Goal: Task Accomplishment & Management: Complete application form

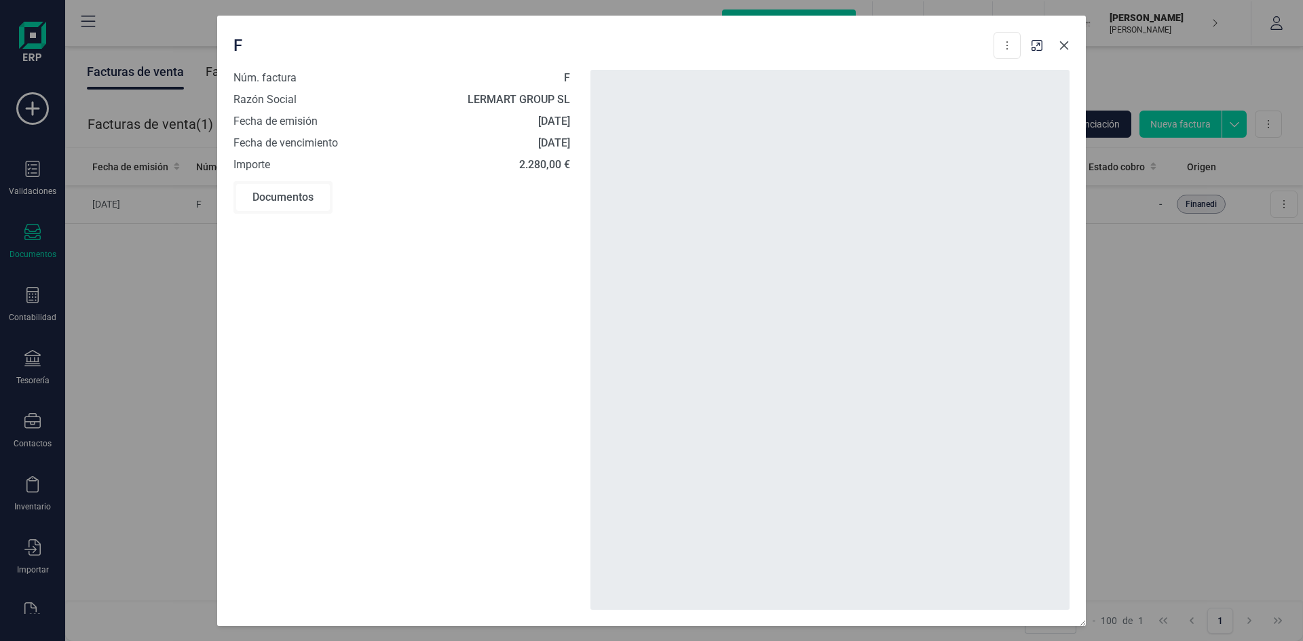
click at [1069, 47] on button "Close" at bounding box center [1064, 46] width 22 height 22
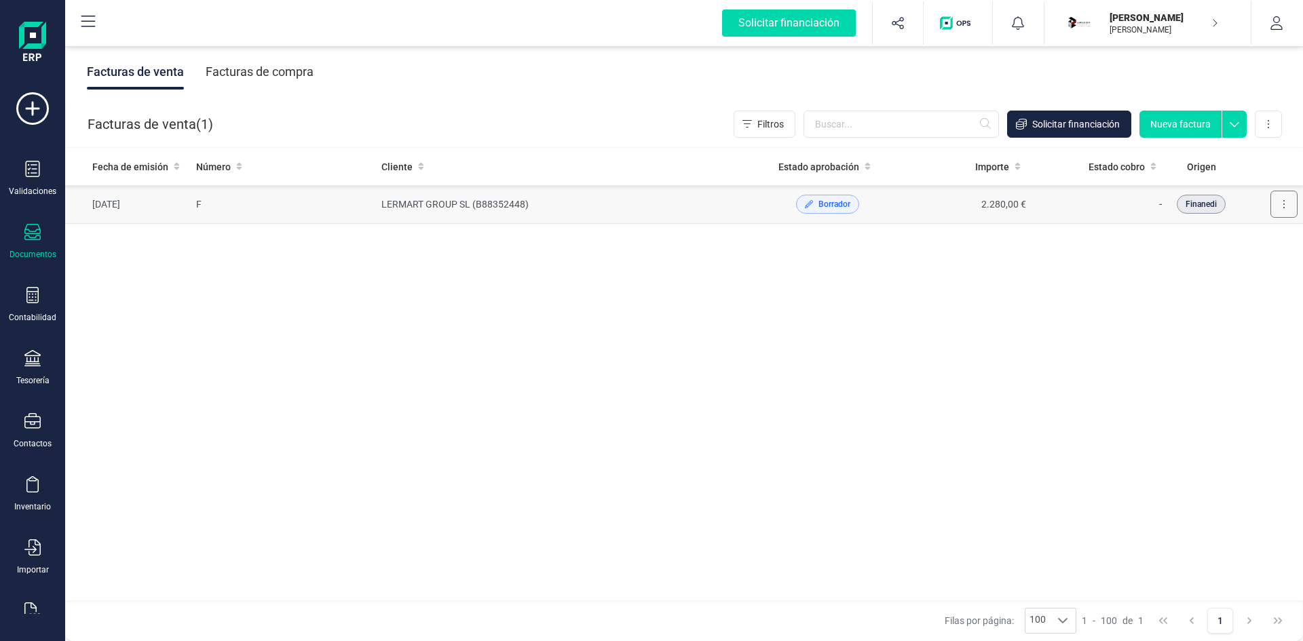
click at [1286, 204] on button at bounding box center [1283, 204] width 27 height 27
click at [1223, 269] on span "Editar borrador" at bounding box center [1224, 266] width 64 height 14
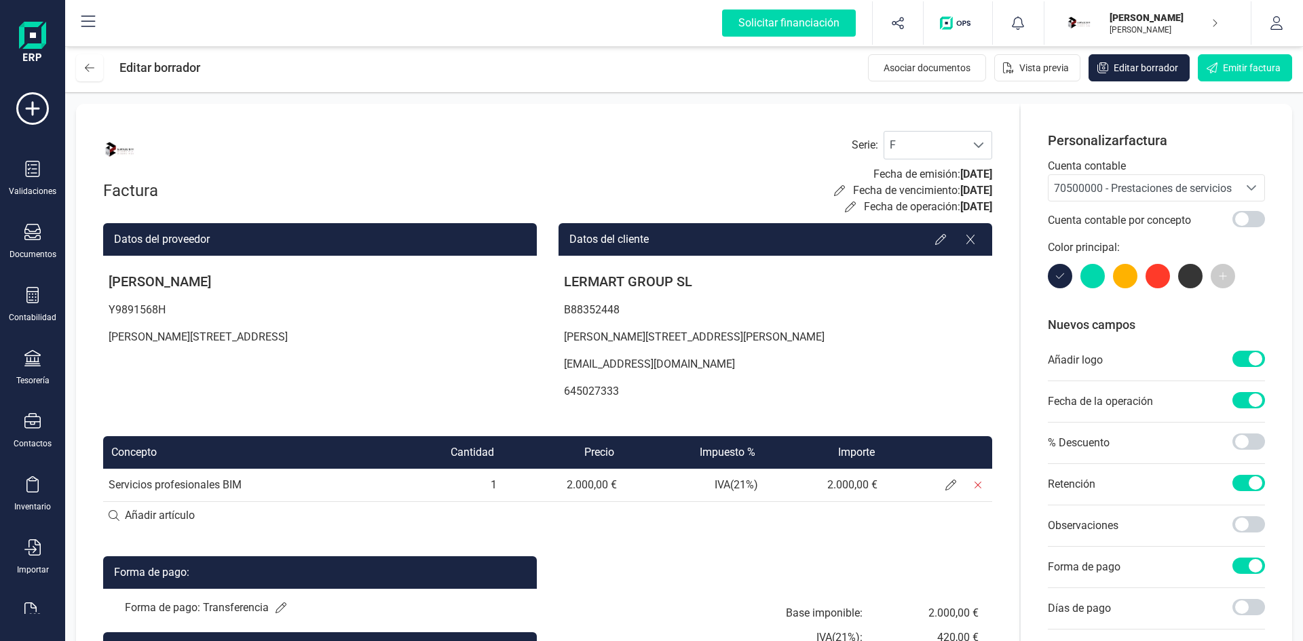
click at [960, 172] on span "[DATE]" at bounding box center [976, 174] width 32 height 13
click at [960, 194] on span "[DATE]" at bounding box center [976, 190] width 32 height 13
click at [960, 188] on span "[DATE]" at bounding box center [976, 190] width 32 height 13
click at [974, 150] on span at bounding box center [978, 145] width 11 height 11
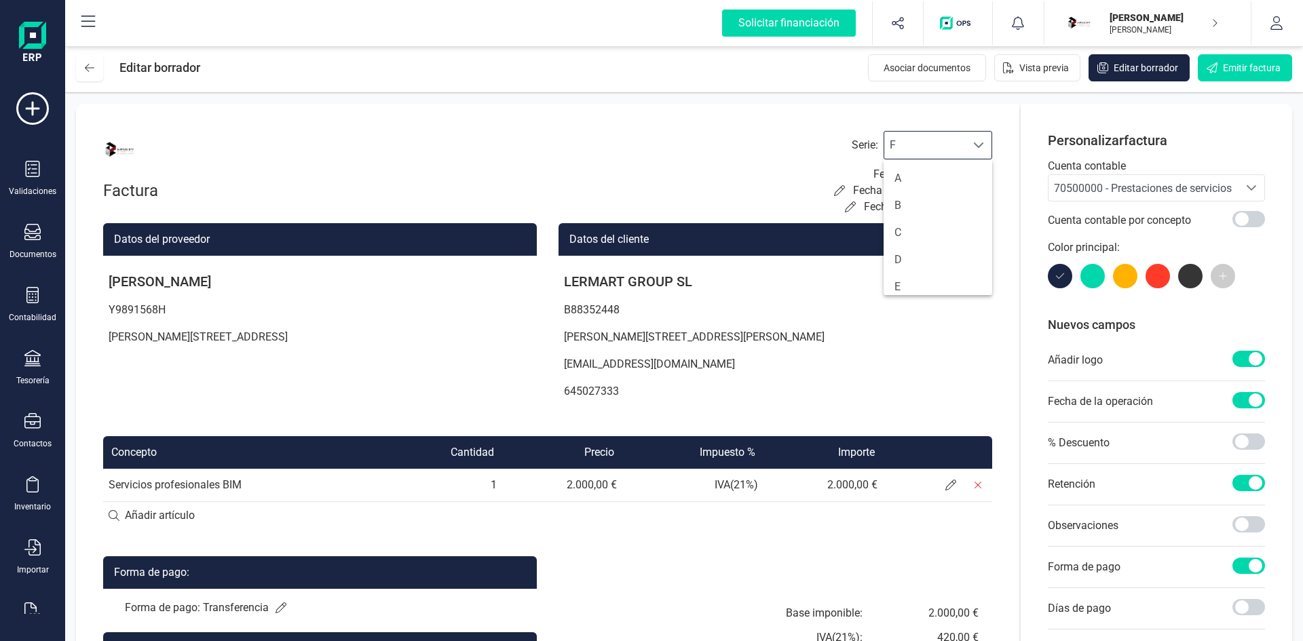
scroll to position [8, 60]
click at [974, 150] on span at bounding box center [978, 145] width 11 height 11
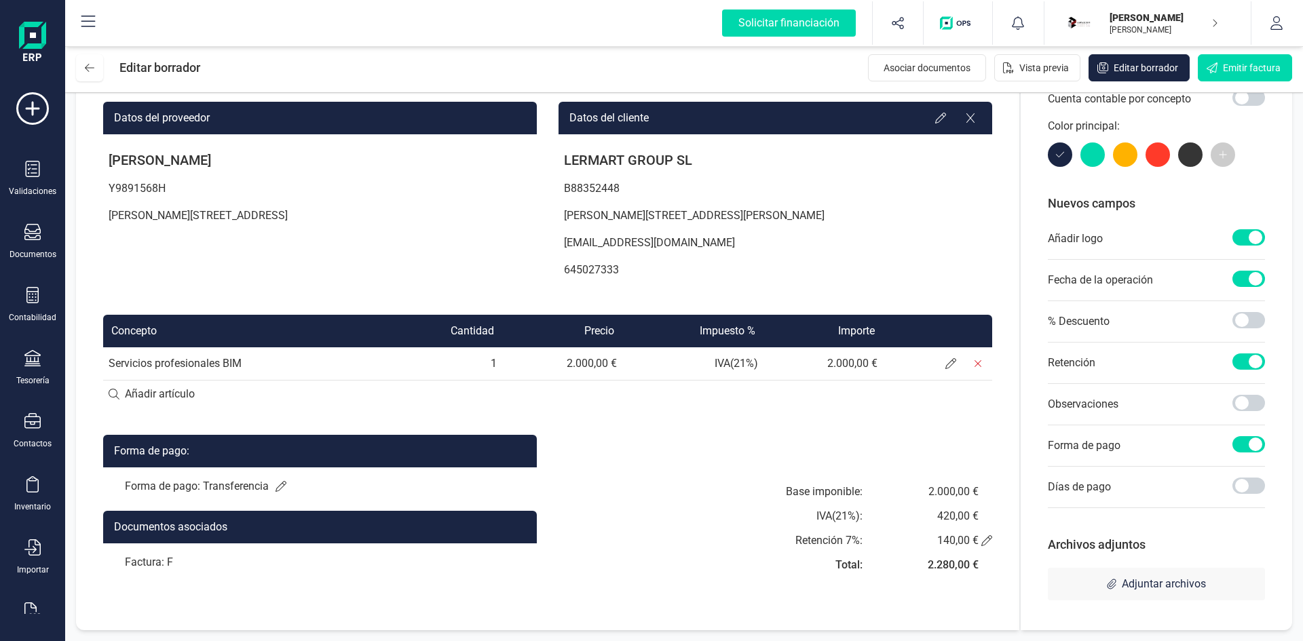
scroll to position [0, 0]
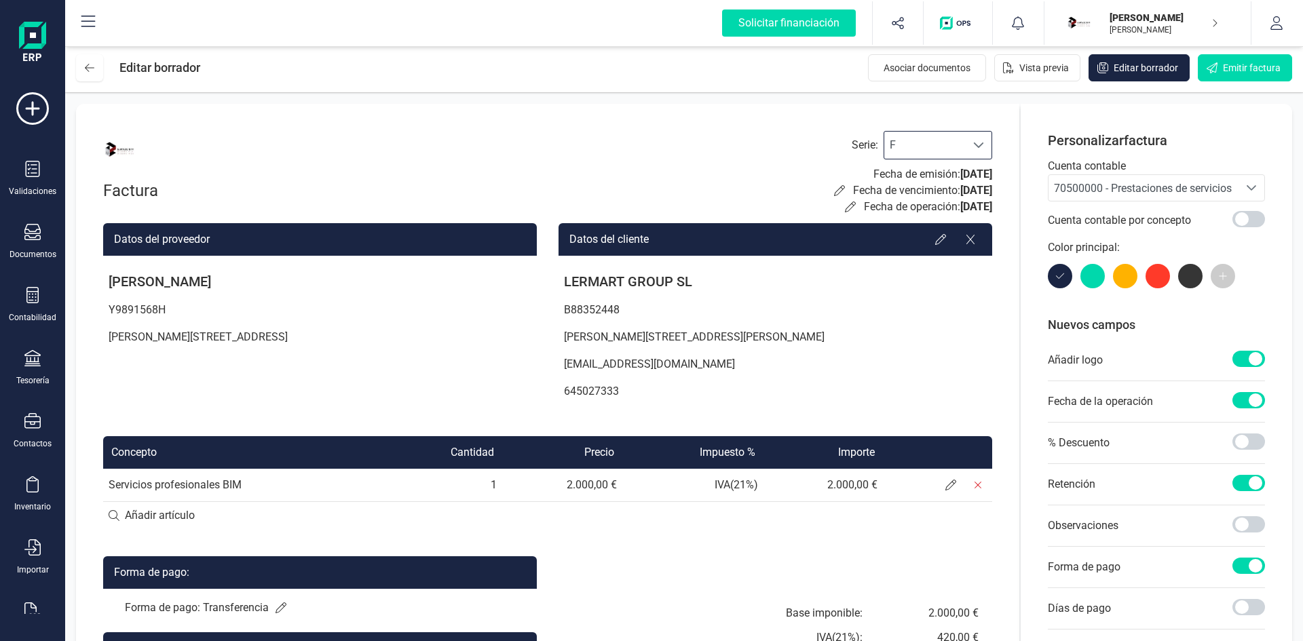
click at [881, 182] on p "Fecha de emisión: [DATE]" at bounding box center [932, 174] width 119 height 16
click at [834, 190] on icon at bounding box center [839, 190] width 11 height 11
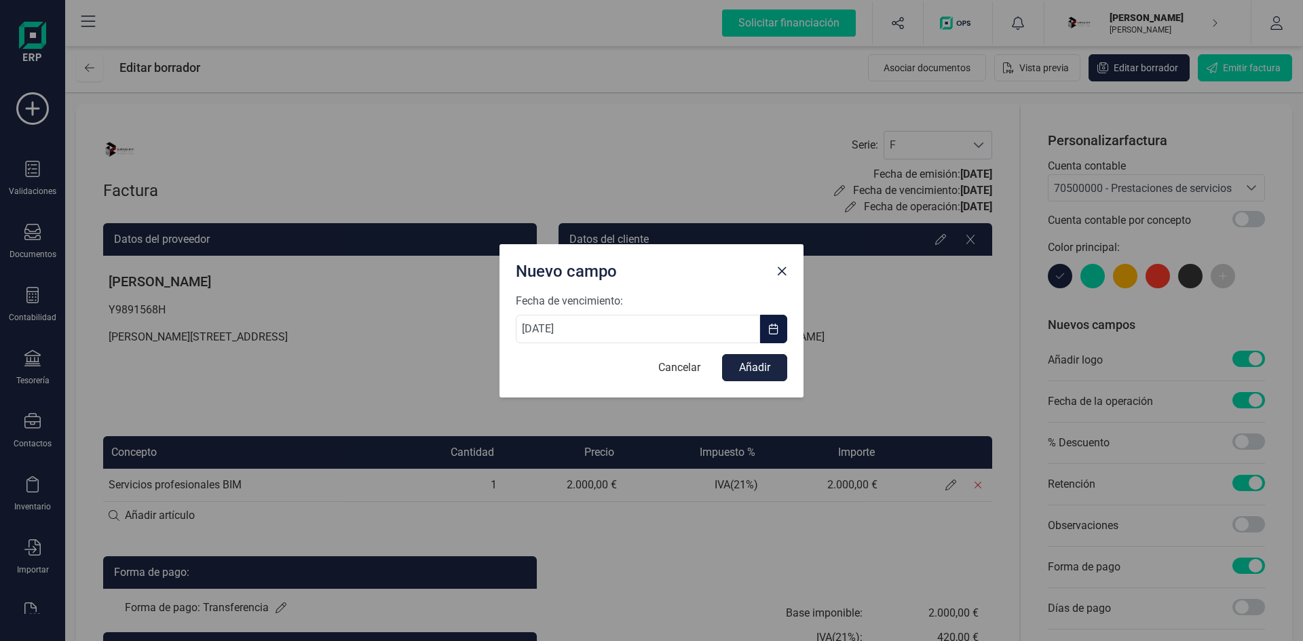
click at [773, 332] on span "button" at bounding box center [773, 329] width 11 height 11
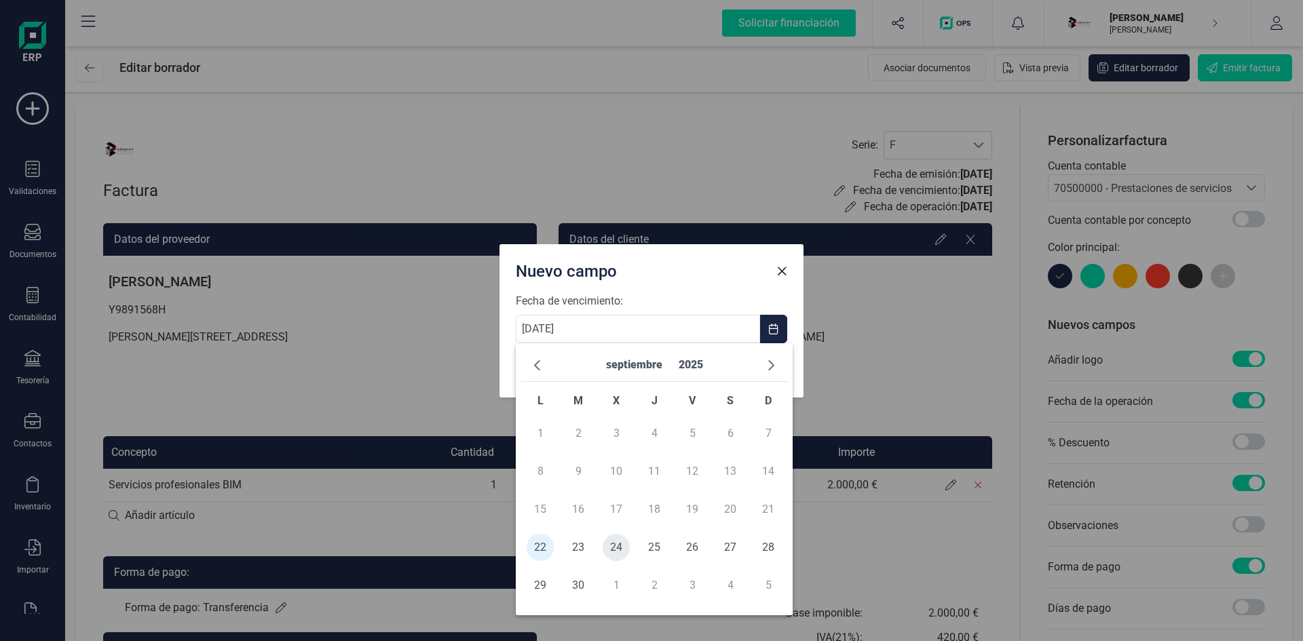
click at [611, 549] on span "24" at bounding box center [616, 547] width 27 height 27
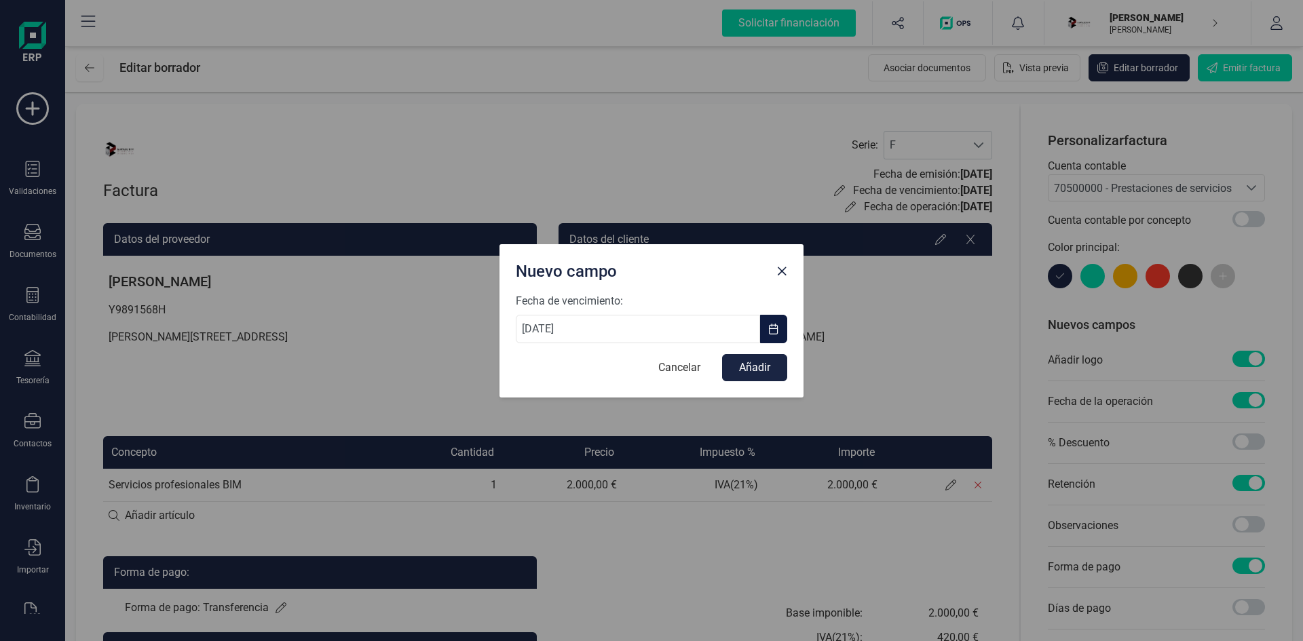
click at [776, 331] on span "button" at bounding box center [773, 329] width 11 height 11
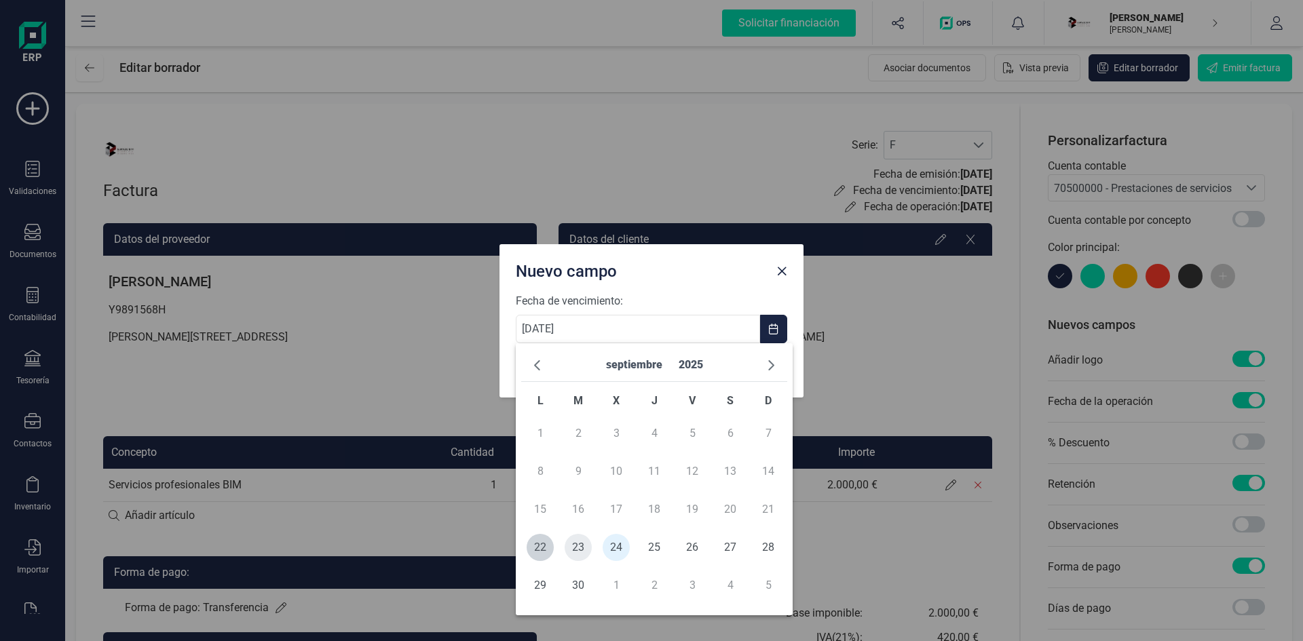
click at [577, 543] on span "23" at bounding box center [578, 547] width 27 height 27
type input "[DATE]"
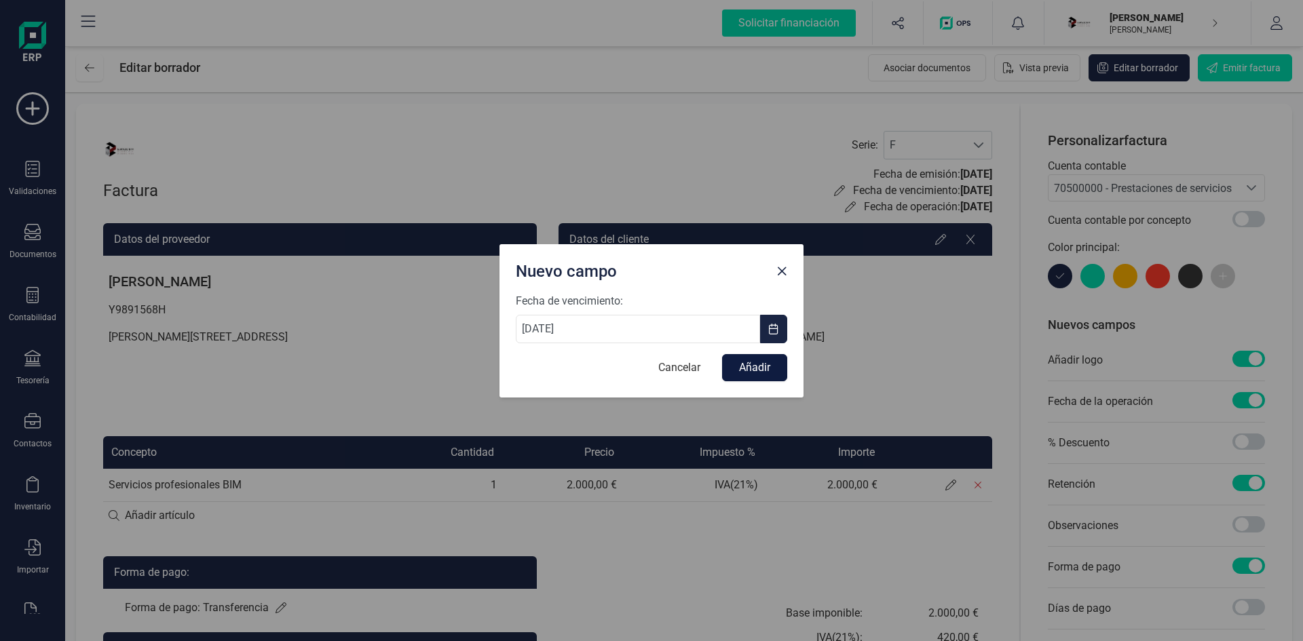
click at [754, 365] on button "Añadir" at bounding box center [754, 367] width 65 height 27
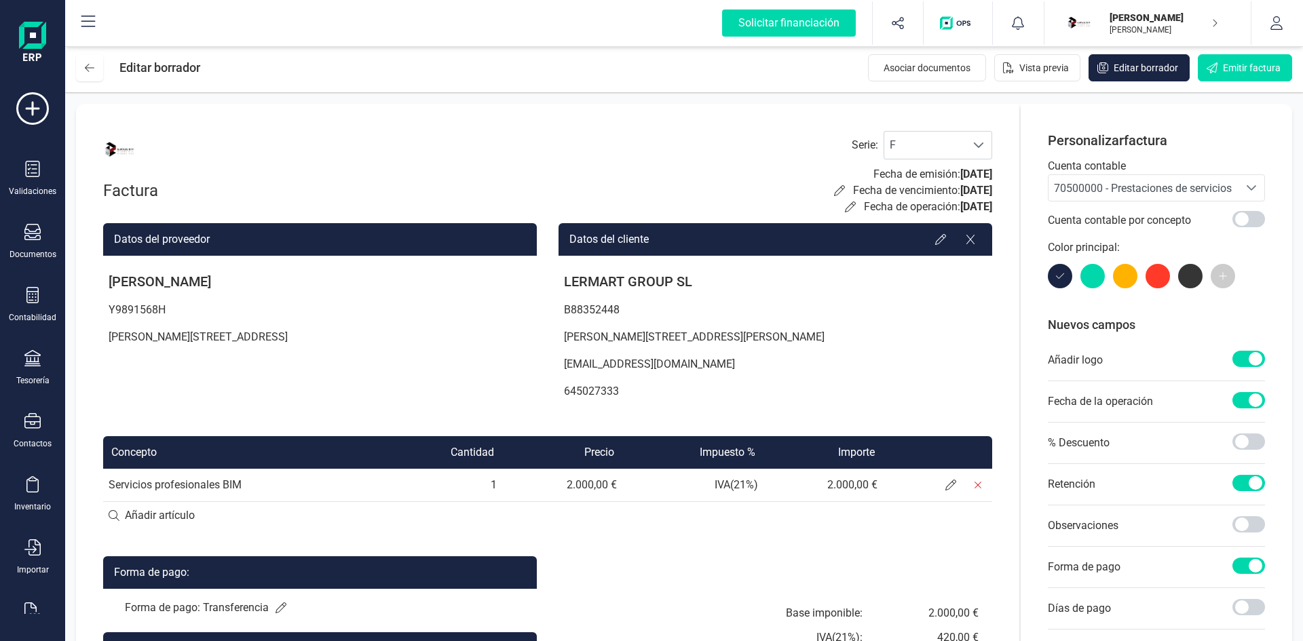
scroll to position [121, 0]
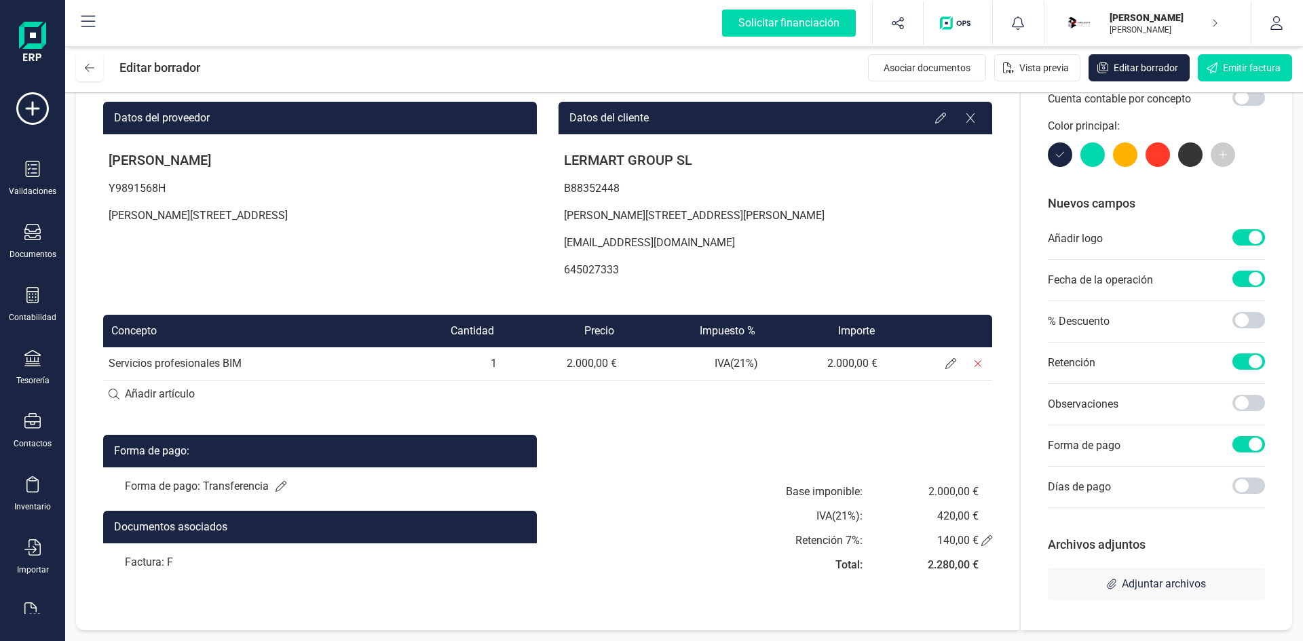
click at [271, 369] on td "Servicios profesionales BIM" at bounding box center [244, 363] width 282 height 33
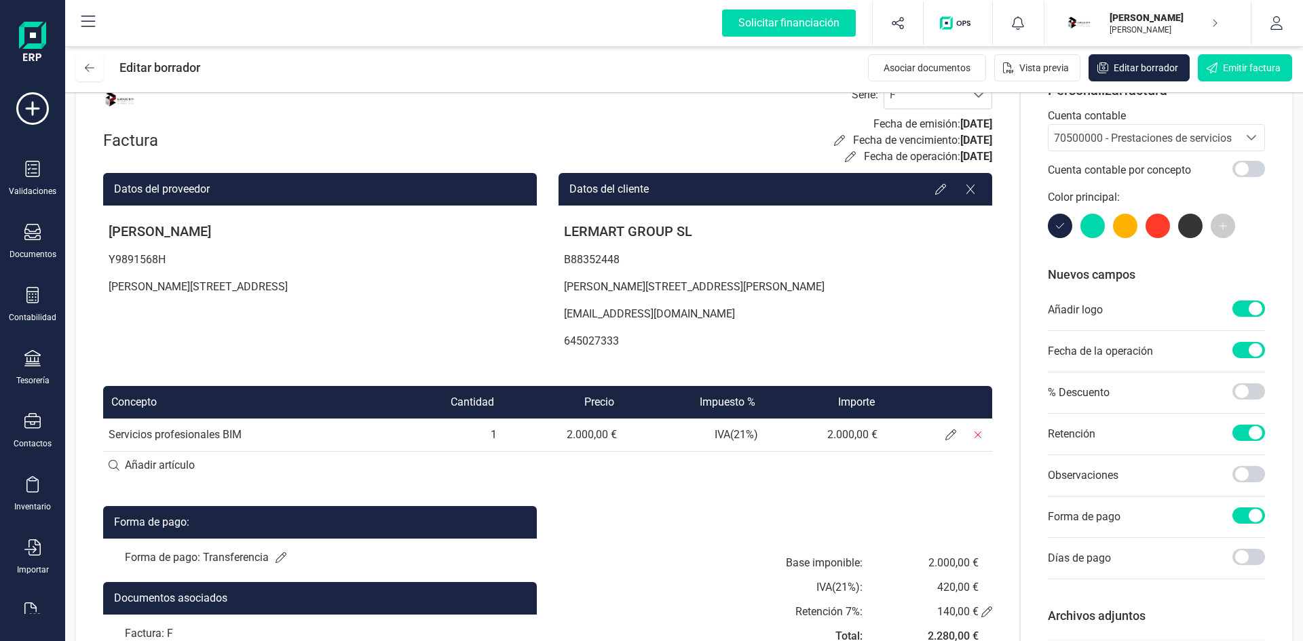
scroll to position [0, 0]
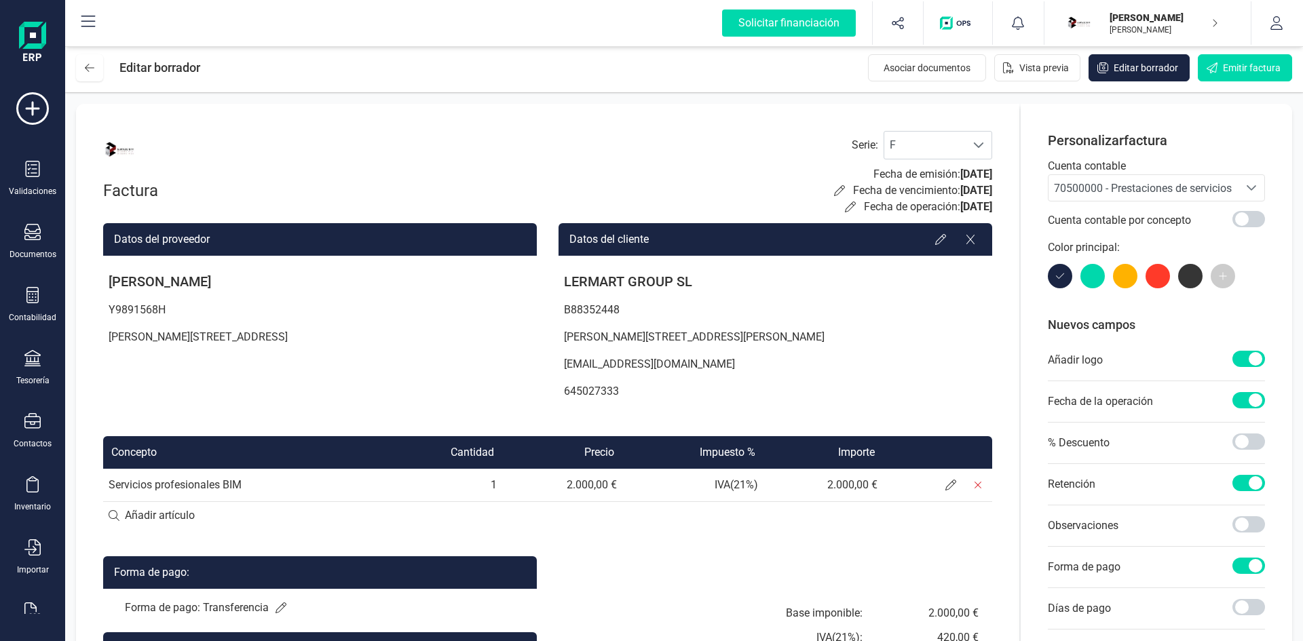
click at [253, 486] on td "Servicios profesionales BIM" at bounding box center [244, 485] width 282 height 33
click at [138, 456] on th "Concepto" at bounding box center [244, 452] width 282 height 33
click at [955, 485] on icon at bounding box center [950, 485] width 11 height 11
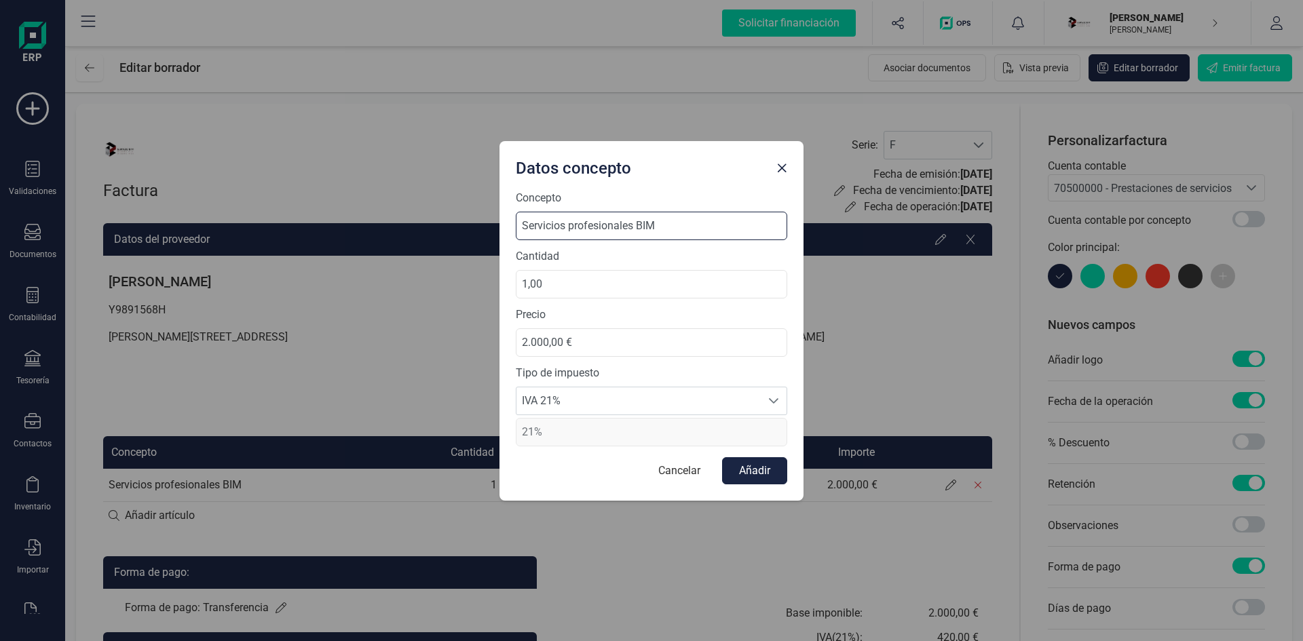
click at [586, 223] on input "Servicios profesionales BIM" at bounding box center [651, 226] width 271 height 28
click at [681, 225] on input "Servicios profesionales BIM" at bounding box center [651, 226] width 271 height 28
drag, startPoint x: 676, startPoint y: 225, endPoint x: 463, endPoint y: 235, distance: 213.3
click at [463, 234] on div "Datos concepto Concepto Servicios profesionales BIM Cantidad 1,00 Precio 2.000,…" at bounding box center [651, 320] width 1303 height 641
type input "Servicios coordinación BIM"
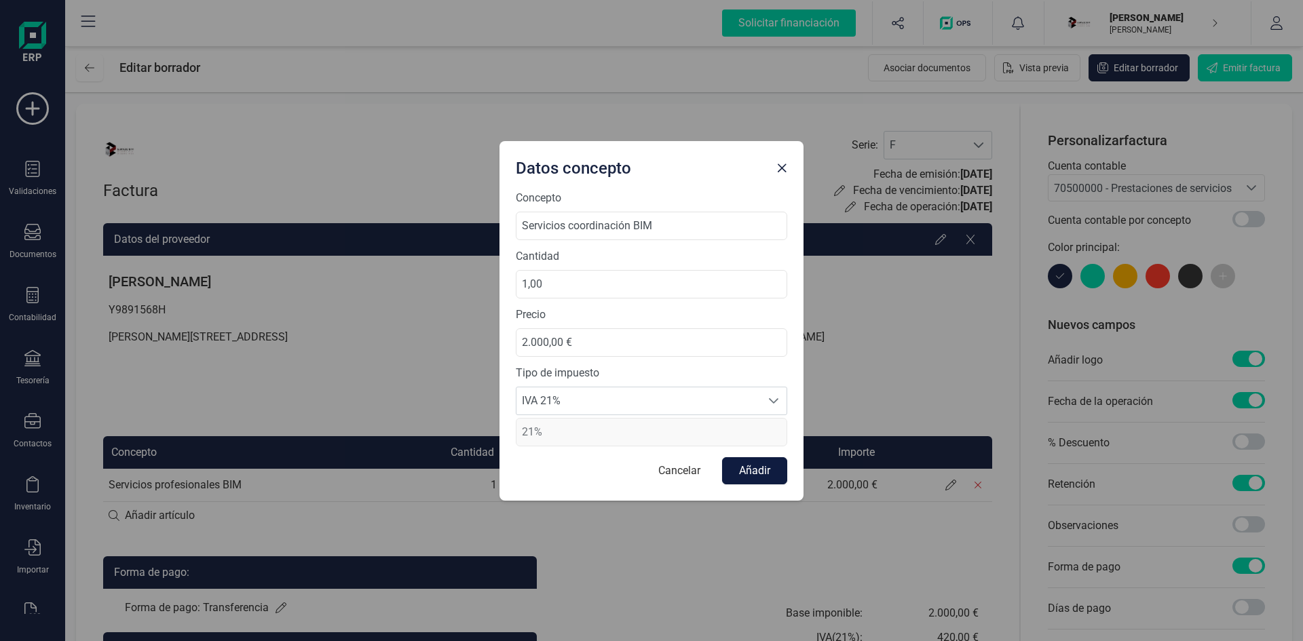
click at [746, 468] on button "Añadir" at bounding box center [754, 470] width 65 height 27
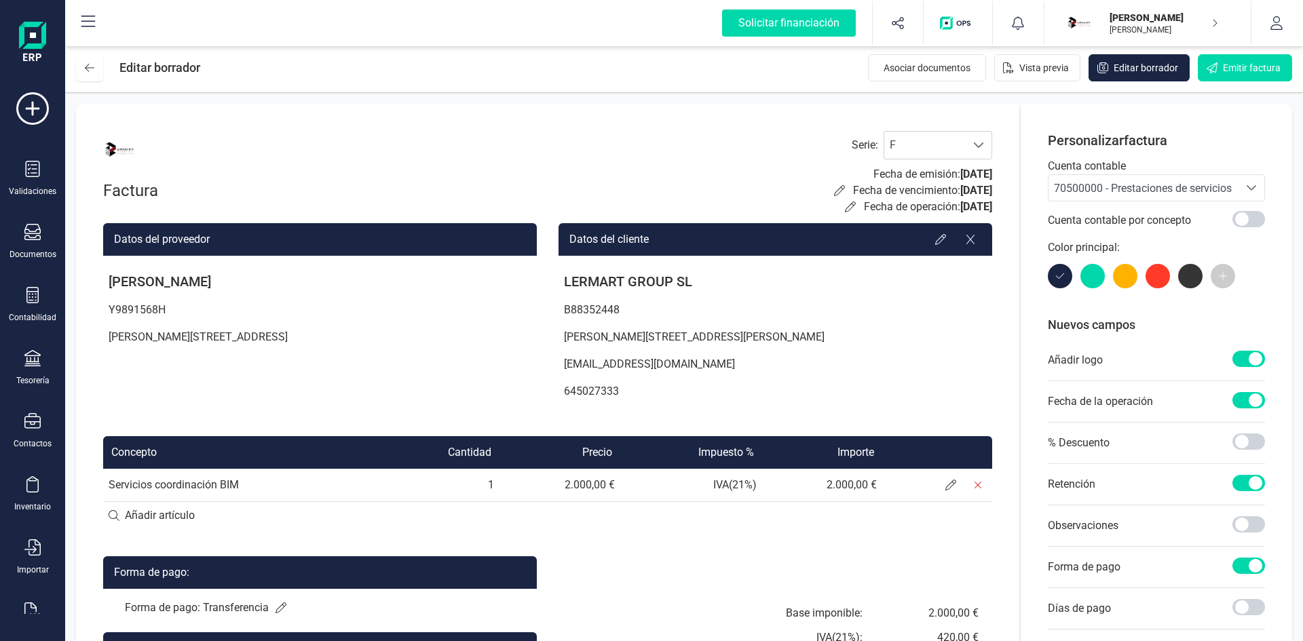
drag, startPoint x: 936, startPoint y: 206, endPoint x: 993, endPoint y: 208, distance: 57.0
click at [993, 208] on div "Factura Serie : F F Fecha de emisión: [DATE] Fecha de vencimiento: [DATE] Fecha…" at bounding box center [547, 428] width 943 height 648
click at [845, 206] on icon at bounding box center [850, 207] width 11 height 11
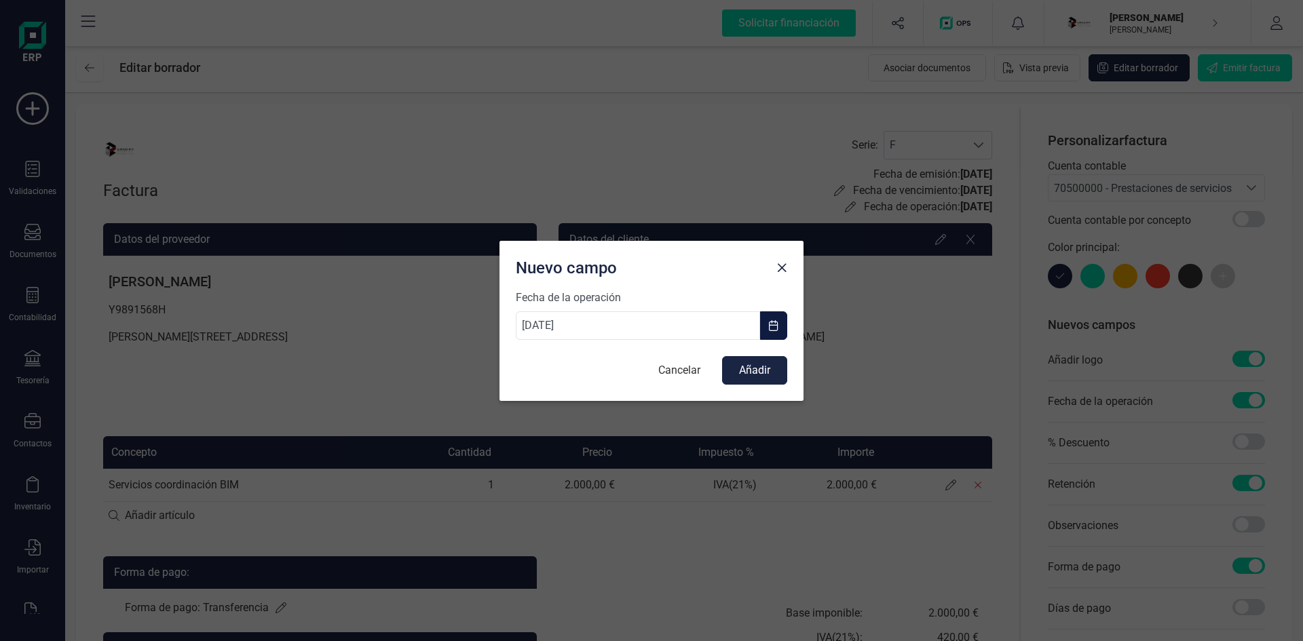
click at [777, 327] on span "button" at bounding box center [773, 325] width 11 height 11
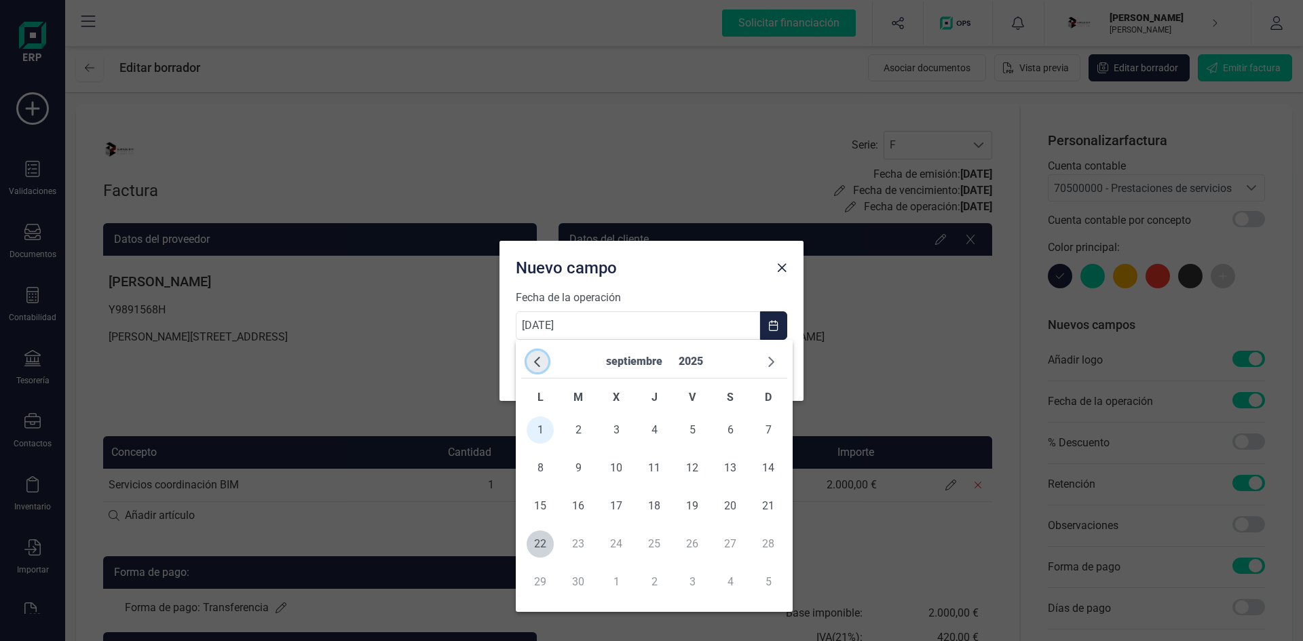
click at [541, 365] on span "button" at bounding box center [537, 361] width 11 height 11
click at [728, 584] on td "30" at bounding box center [730, 582] width 38 height 38
click at [731, 579] on td "30" at bounding box center [730, 582] width 38 height 38
click at [769, 582] on td "31" at bounding box center [768, 582] width 38 height 38
click at [765, 364] on span "button" at bounding box center [770, 361] width 11 height 11
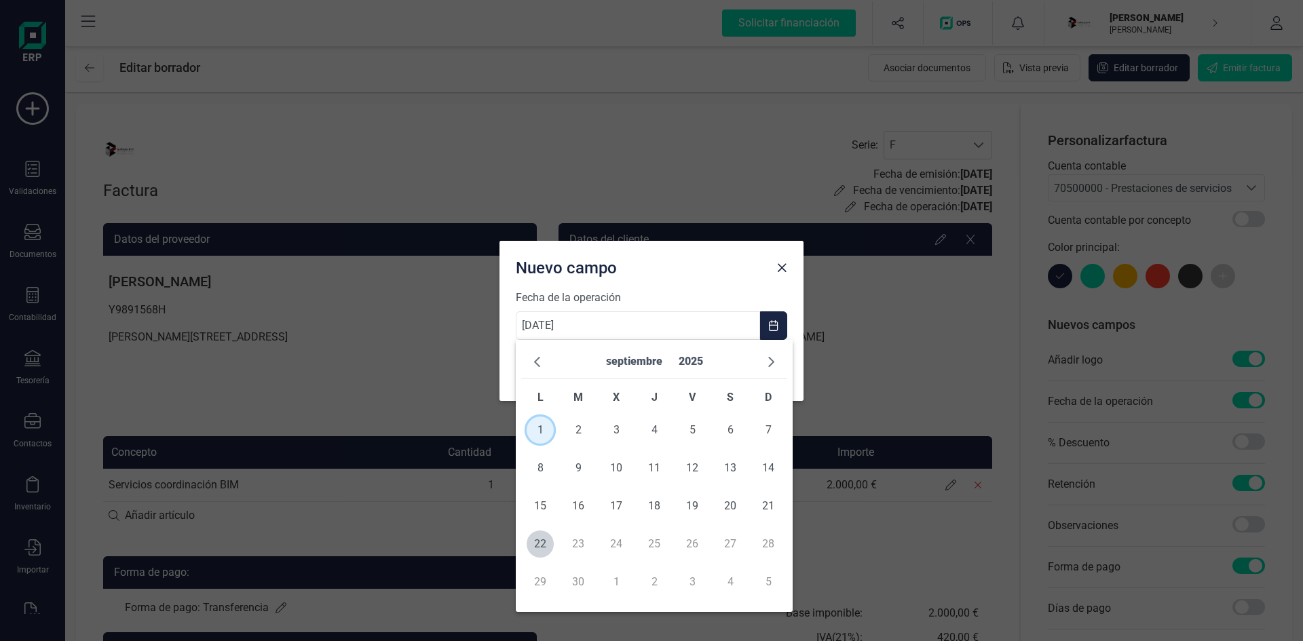
click at [539, 431] on span "1" at bounding box center [540, 430] width 27 height 27
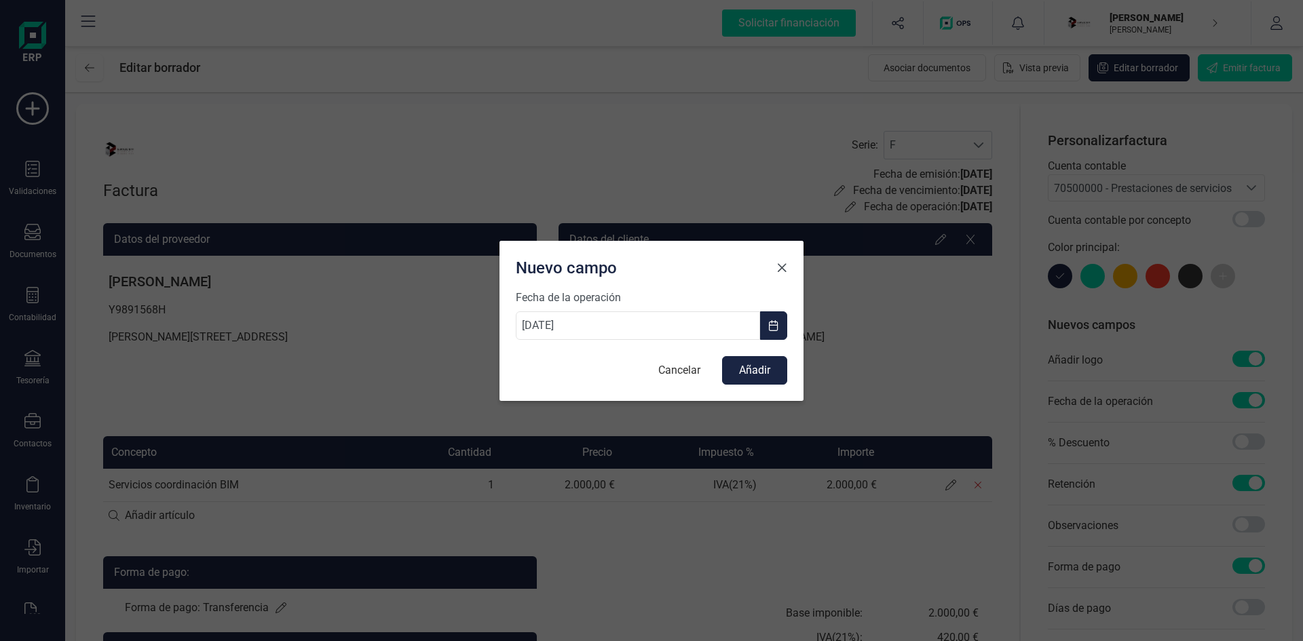
click at [775, 269] on button "Close" at bounding box center [782, 268] width 22 height 22
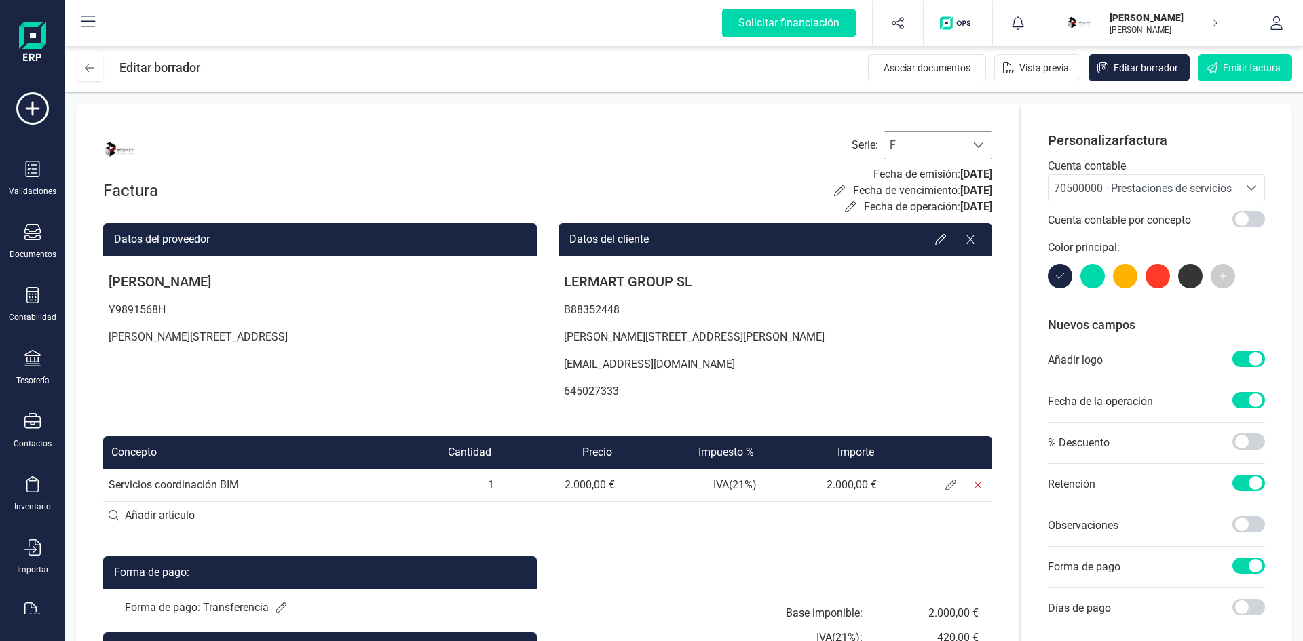
click at [938, 144] on span "F" at bounding box center [924, 145] width 81 height 27
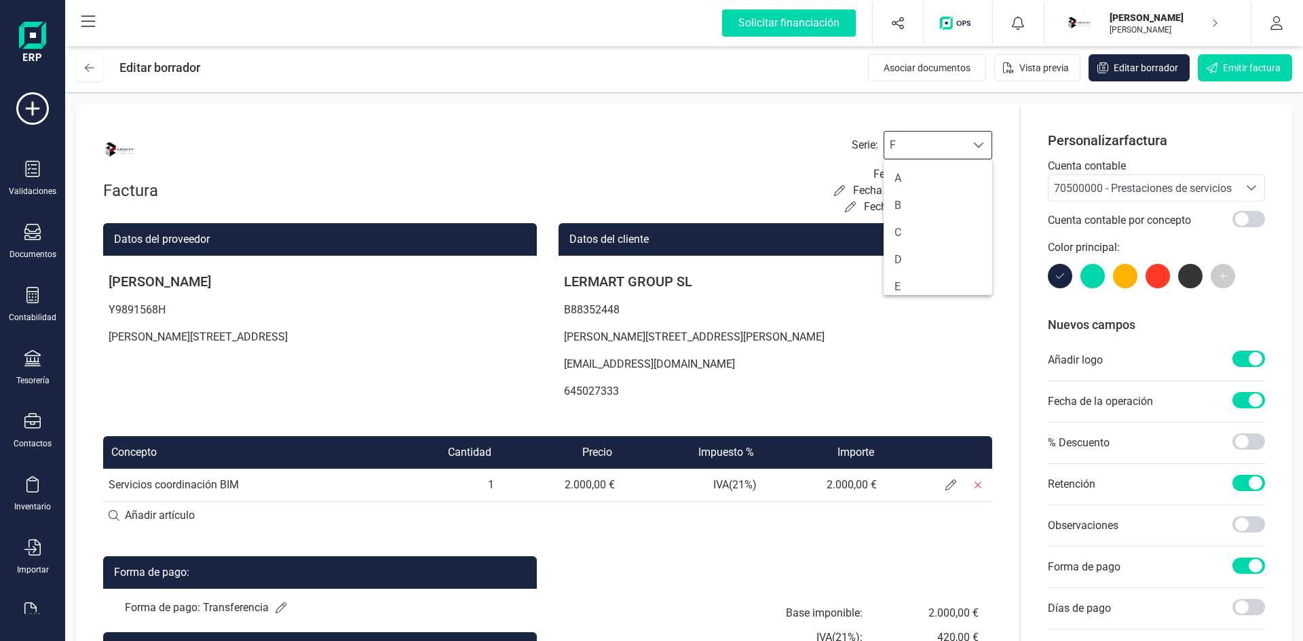
click at [938, 144] on span "F" at bounding box center [924, 145] width 81 height 27
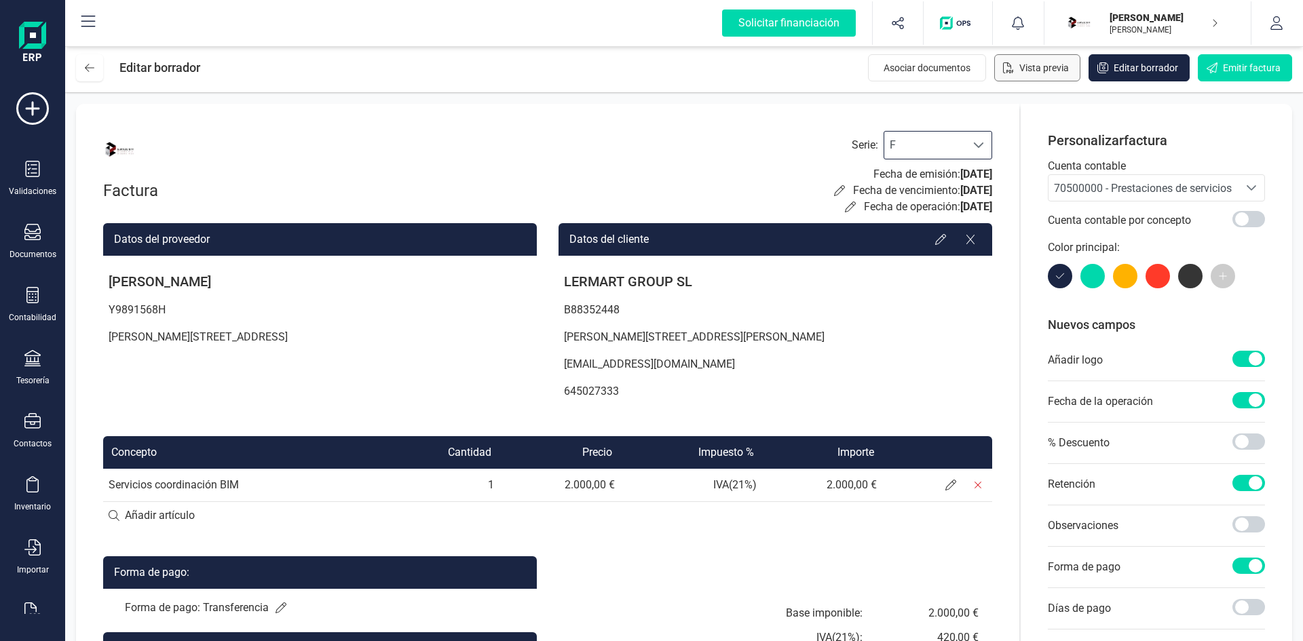
click at [1059, 67] on span "Vista previa" at bounding box center [1044, 68] width 50 height 14
click at [1025, 67] on span "Vista previa" at bounding box center [1044, 68] width 50 height 14
click at [972, 147] on div at bounding box center [979, 145] width 26 height 27
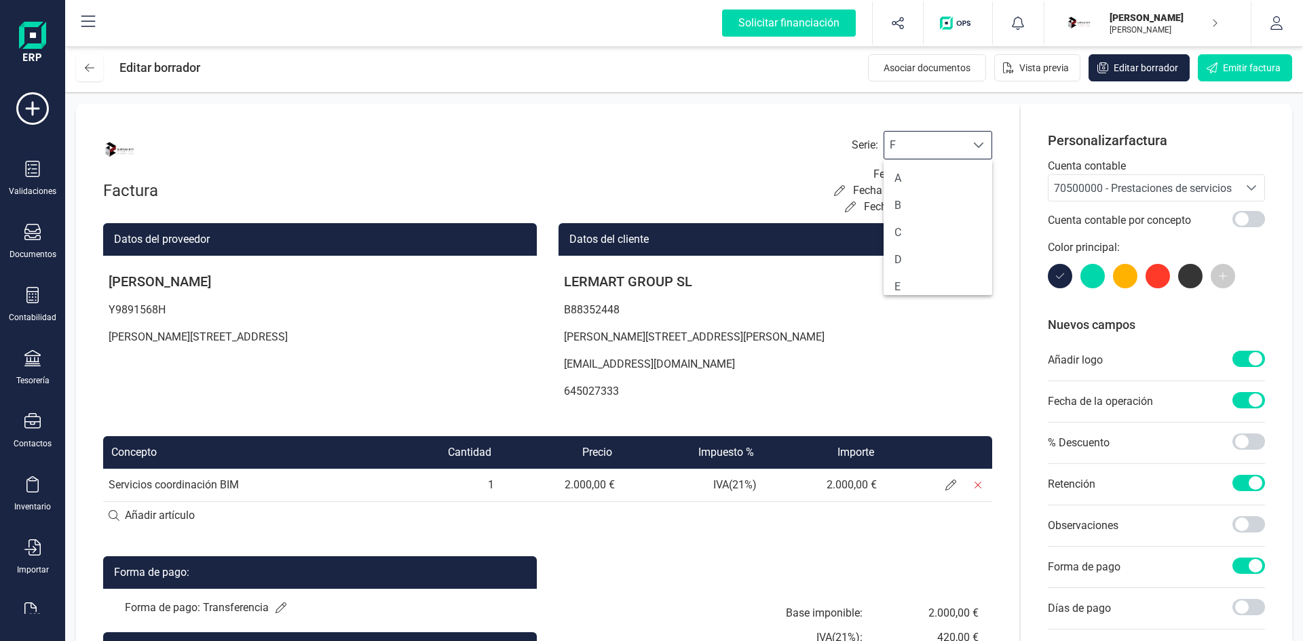
click at [972, 147] on div at bounding box center [979, 145] width 26 height 27
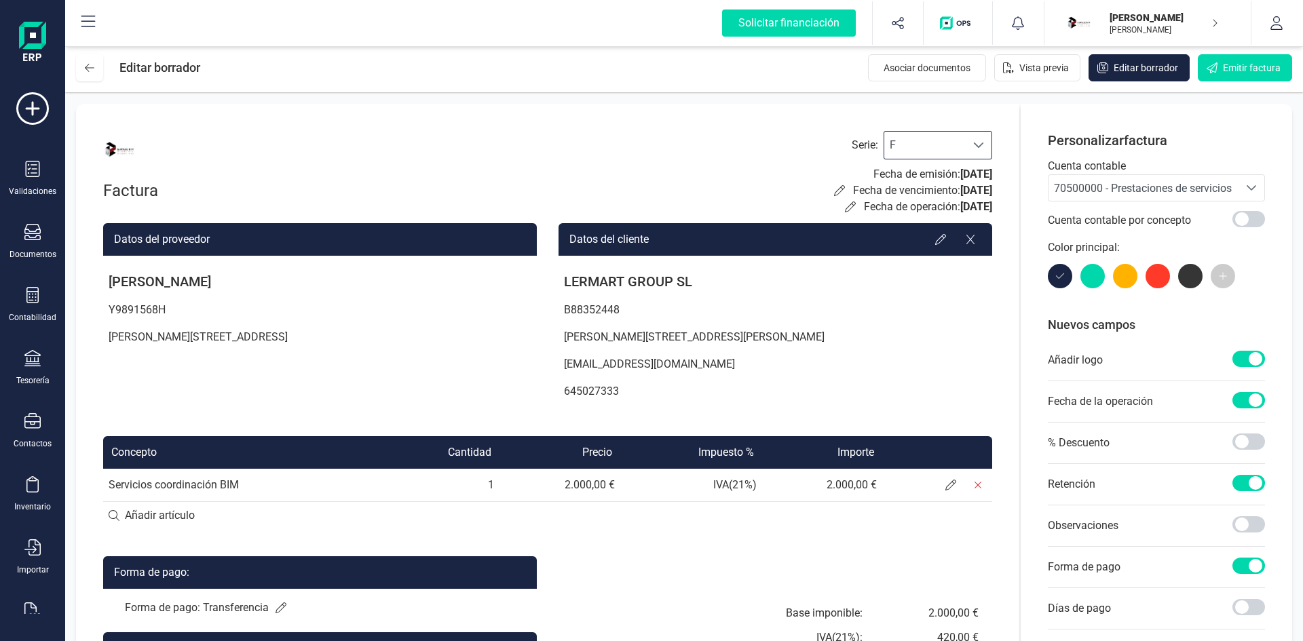
click at [986, 145] on div at bounding box center [979, 145] width 26 height 27
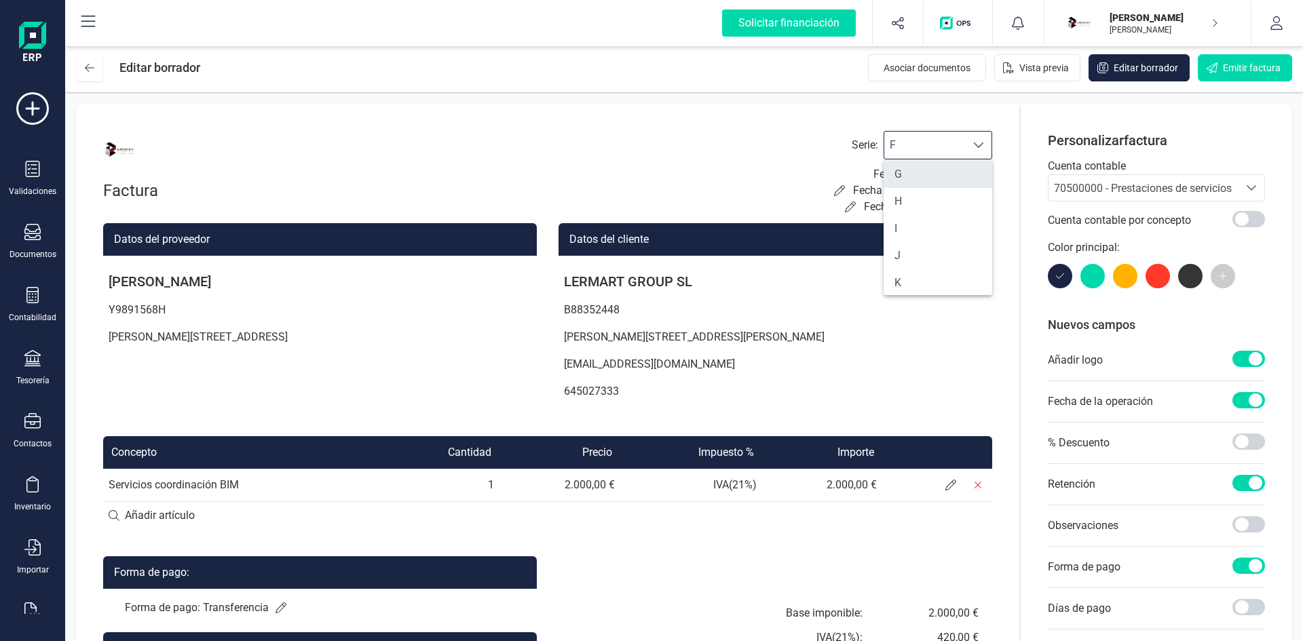
scroll to position [136, 0]
click at [911, 180] on li "F" at bounding box center [937, 178] width 109 height 27
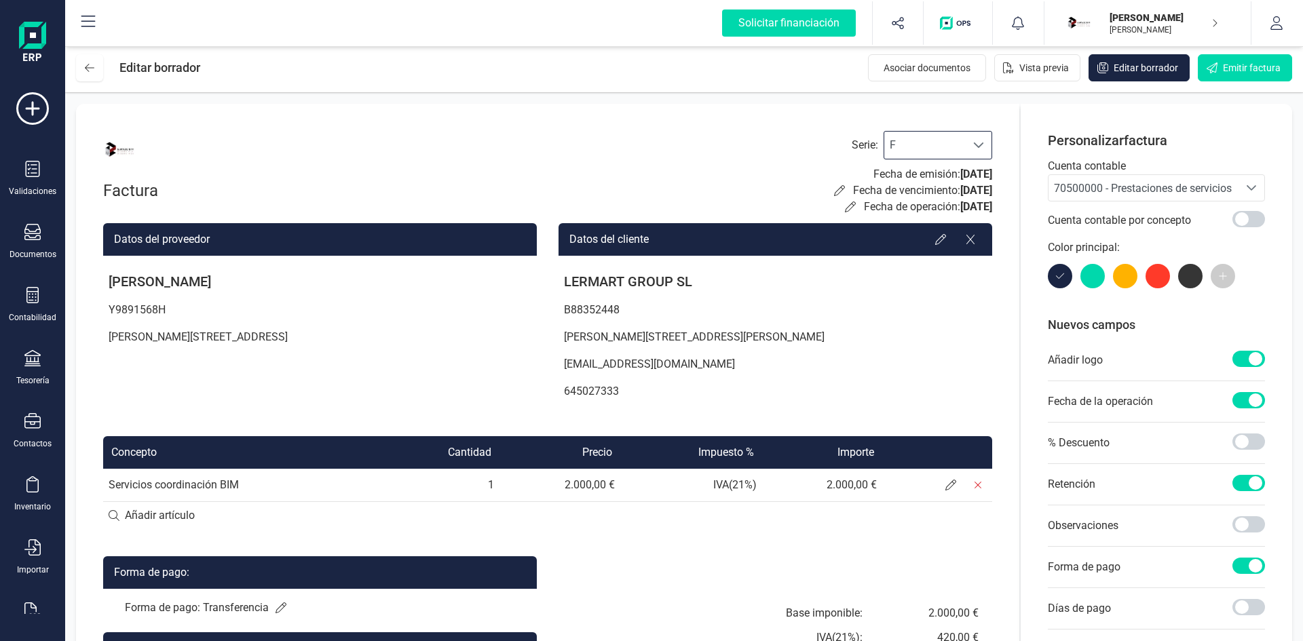
click at [685, 151] on div "Factura Serie : F F Fecha de emisión: [DATE] Fecha de vencimiento: [DATE] Fecha…" at bounding box center [547, 173] width 889 height 84
click at [1244, 70] on span "Emitir factura" at bounding box center [1252, 68] width 58 height 14
click at [1027, 64] on span "Vista previa" at bounding box center [1044, 68] width 50 height 14
click at [898, 25] on icon "button" at bounding box center [898, 23] width 14 height 14
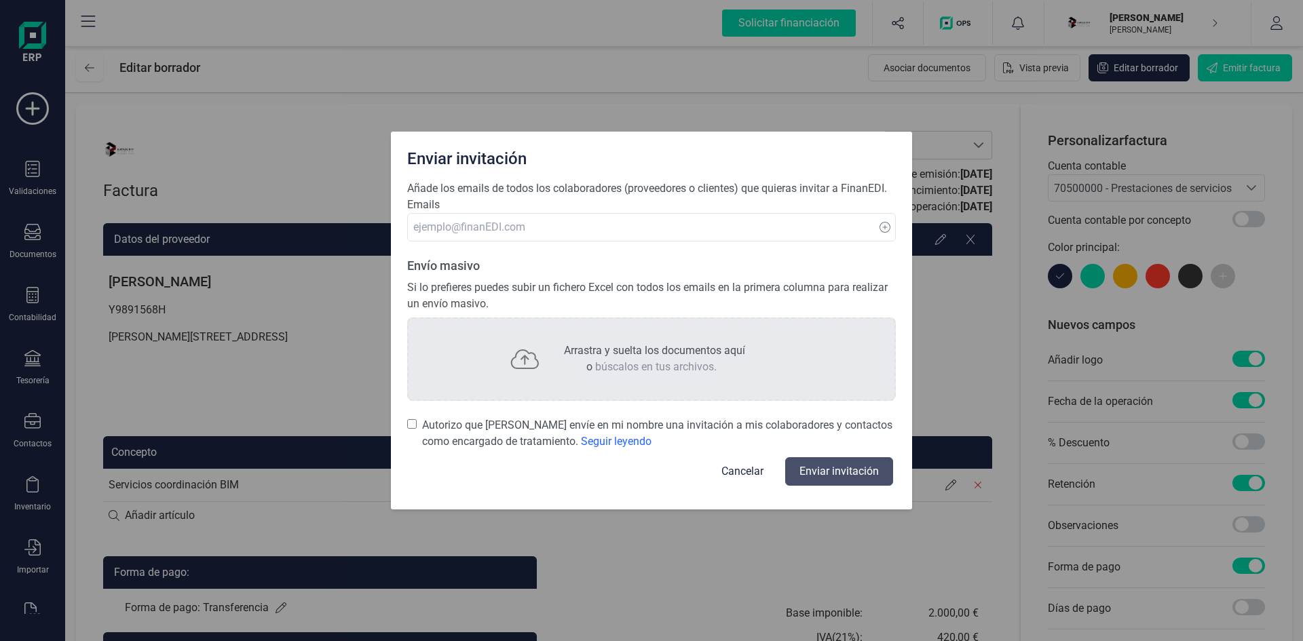
click at [747, 474] on button "Cancelar" at bounding box center [742, 471] width 75 height 33
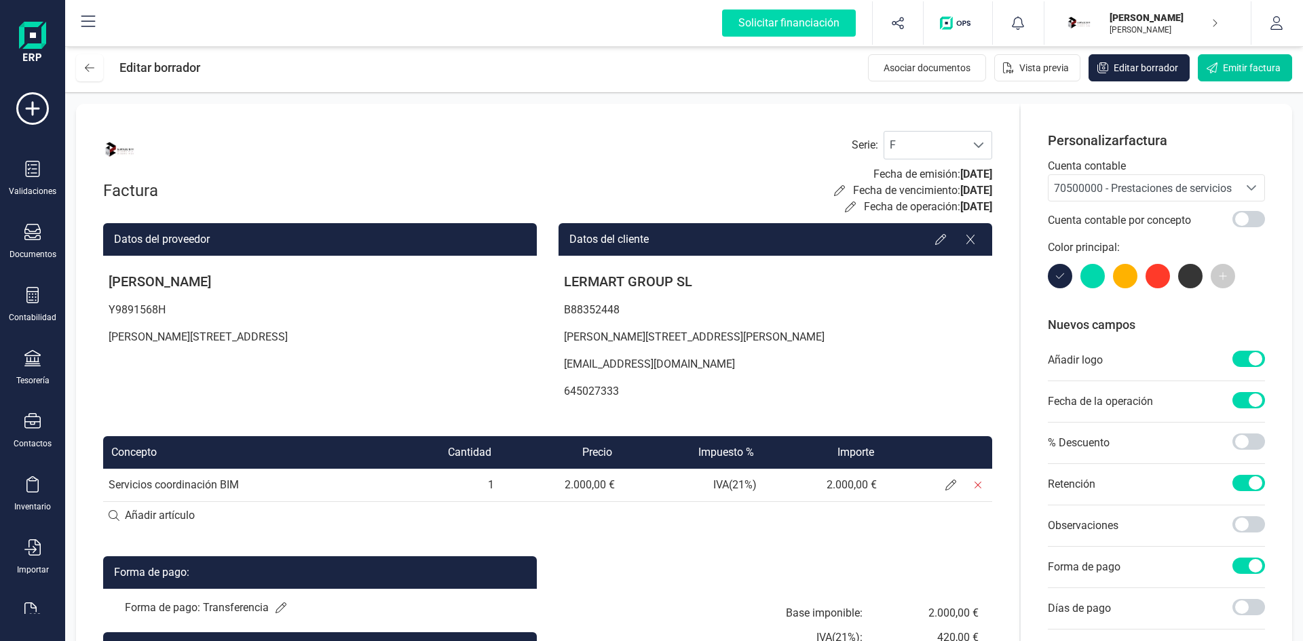
click at [1266, 66] on span "Emitir factura" at bounding box center [1252, 68] width 58 height 14
click at [1227, 68] on span "Emitir factura" at bounding box center [1252, 68] width 58 height 14
click at [1215, 71] on icon "Emitir factura" at bounding box center [1211, 67] width 11 height 11
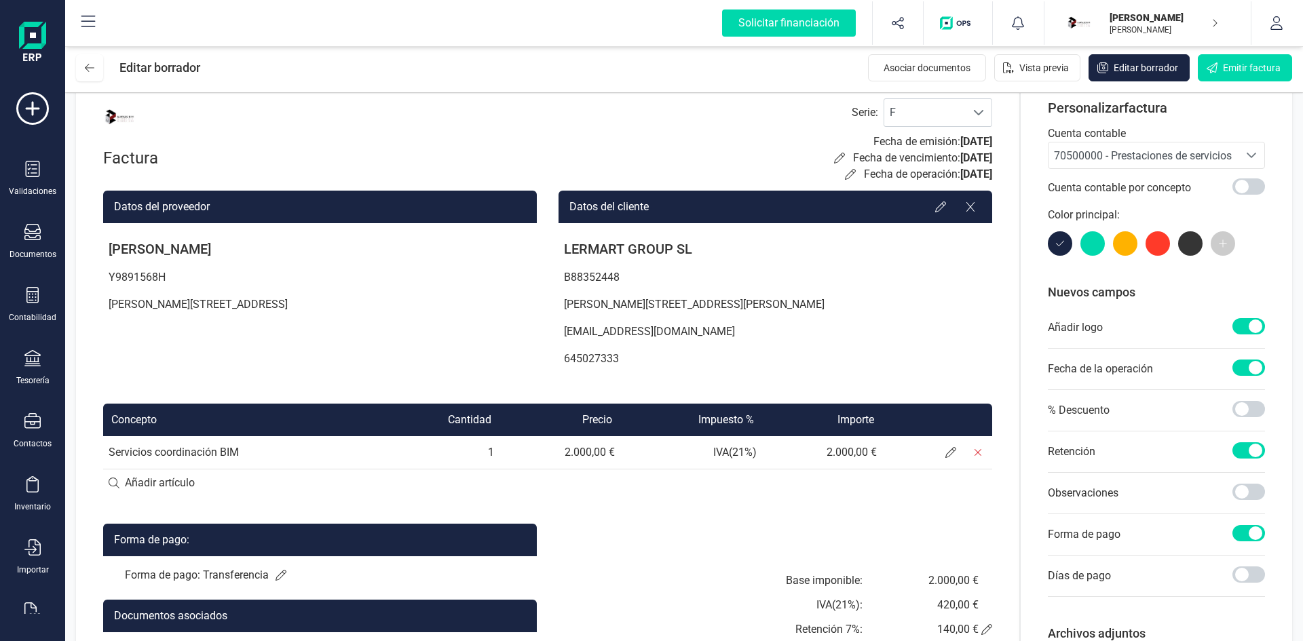
scroll to position [0, 0]
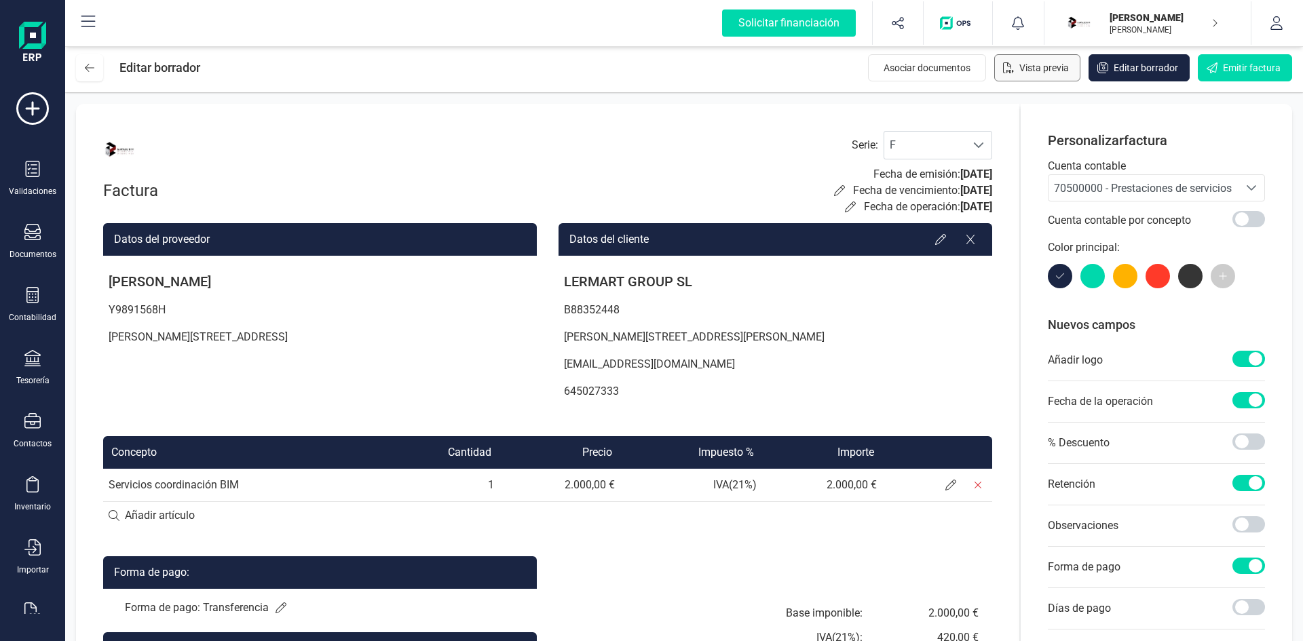
click at [1038, 65] on span "Vista previa" at bounding box center [1044, 68] width 50 height 14
drag, startPoint x: 1206, startPoint y: 15, endPoint x: 1221, endPoint y: 27, distance: 19.8
click at [1211, 16] on div "[PERSON_NAME] [PERSON_NAME]" at bounding box center [1158, 23] width 119 height 30
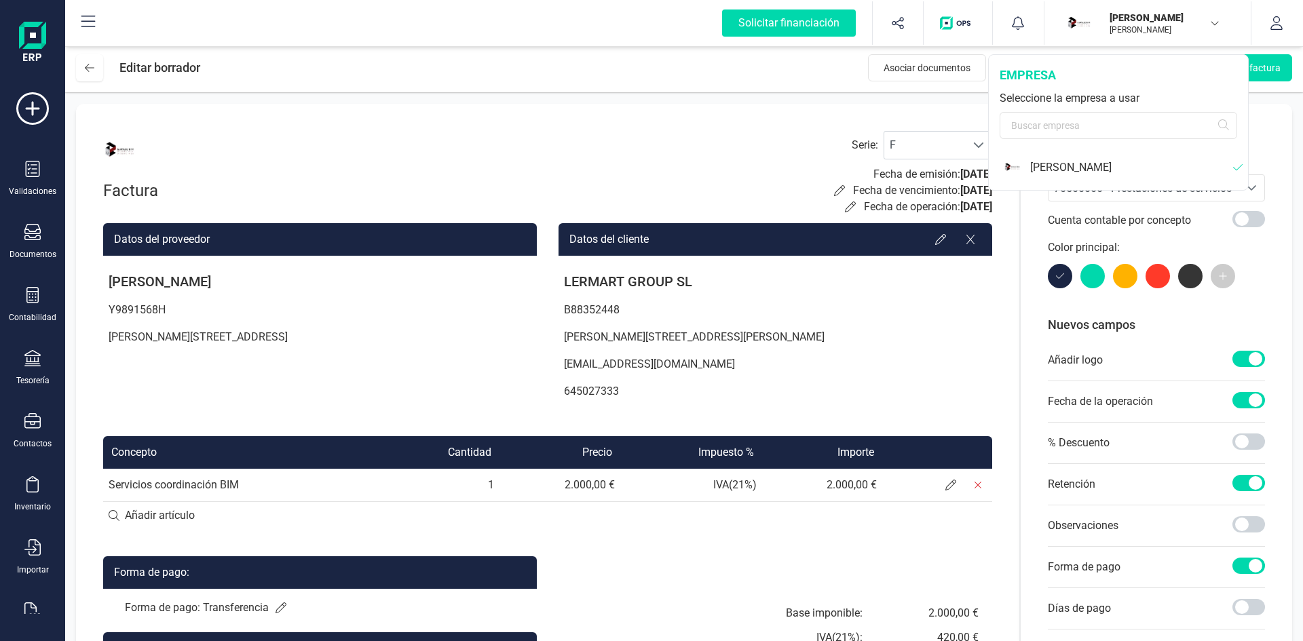
click at [1219, 27] on div "[PERSON_NAME] [PERSON_NAME]" at bounding box center [1142, 23] width 163 height 30
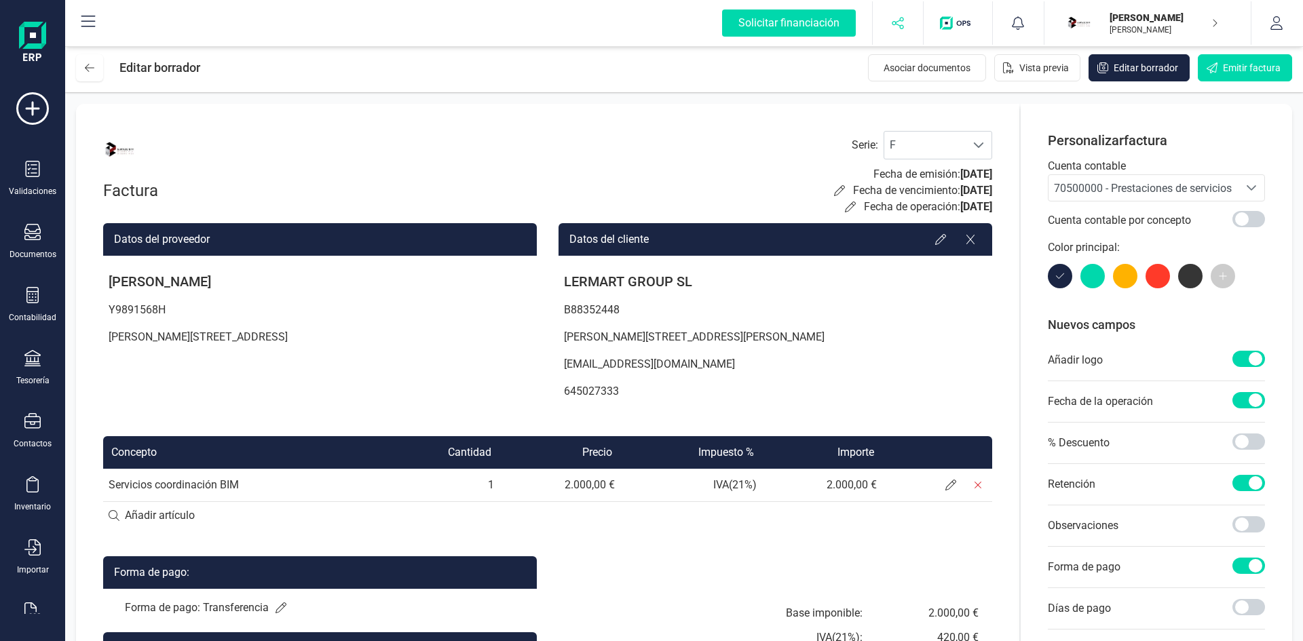
click at [904, 28] on button "button" at bounding box center [898, 22] width 51 height 43
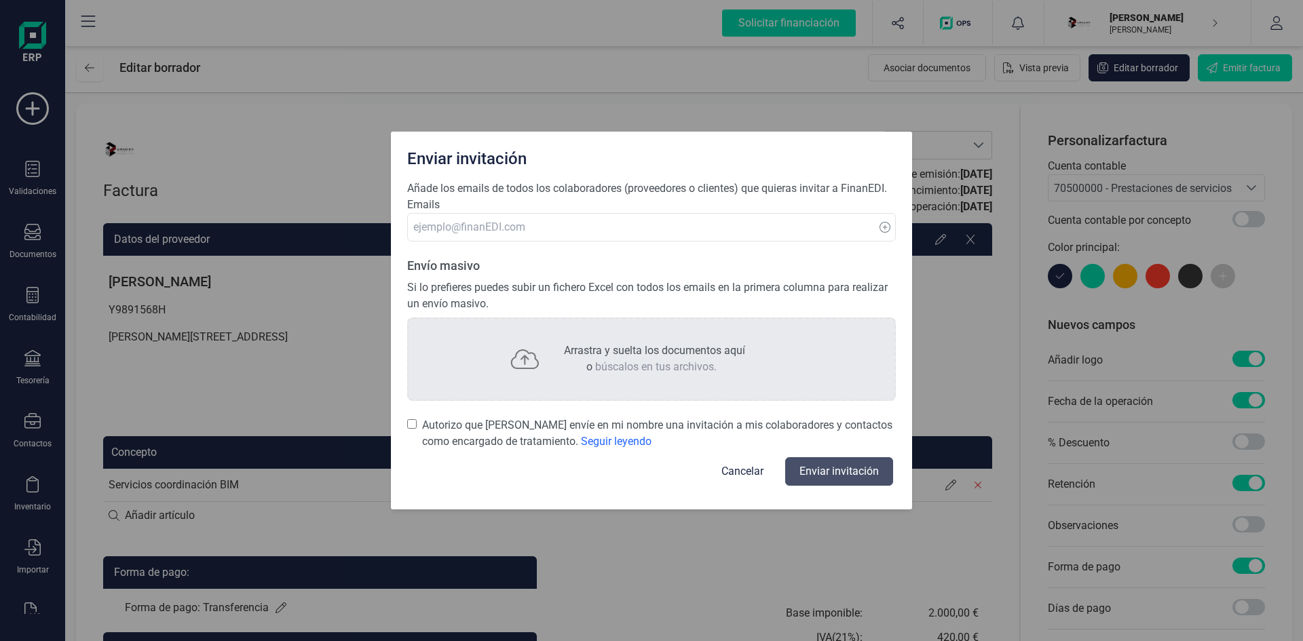
click at [729, 475] on button "Cancelar" at bounding box center [742, 471] width 75 height 33
